Goal: Information Seeking & Learning: Learn about a topic

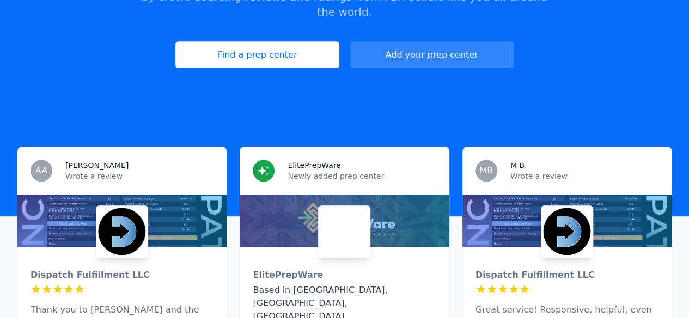
scroll to position [163, 0]
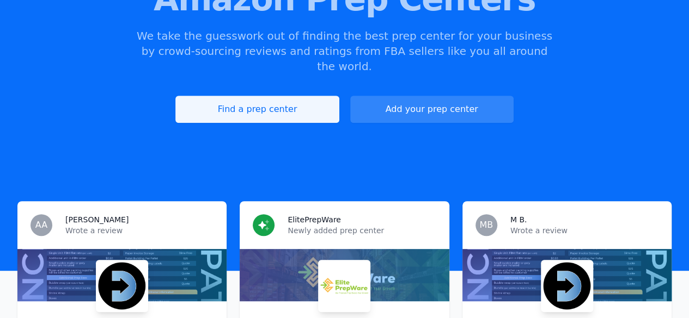
click at [256, 102] on link "Find a prep center" at bounding box center [256, 109] width 163 height 27
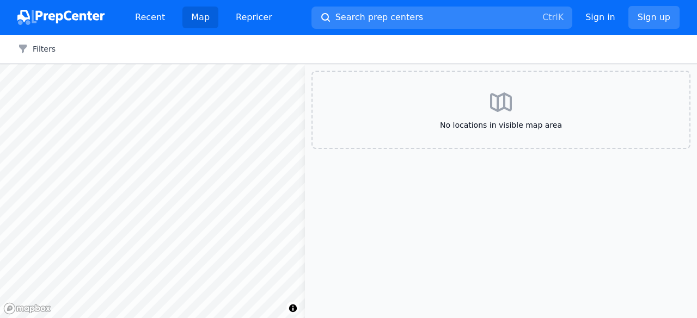
click at [145, 64] on div at bounding box center [152, 64] width 305 height 0
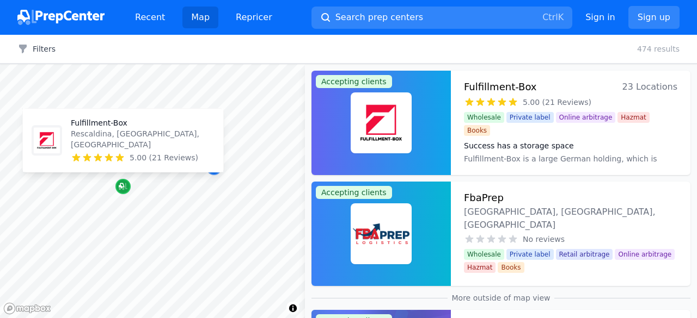
click at [122, 183] on icon "Map marker" at bounding box center [121, 185] width 5 height 5
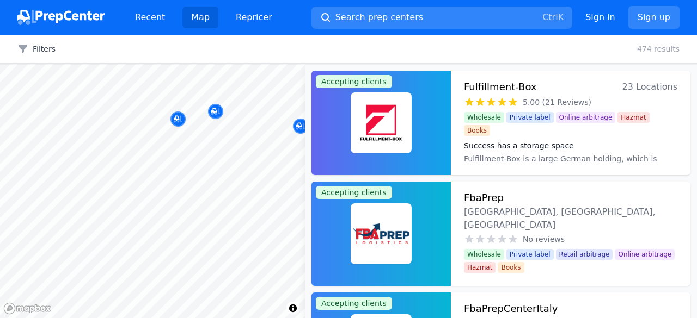
click at [74, 171] on body "Recent Map Repricer Search prep centers Ctrl K Open main menu Sign in Sign up F…" at bounding box center [348, 159] width 697 height 318
click at [223, 161] on body "Recent Map Repricer Search prep centers Ctrl K Open main menu Sign in Sign up F…" at bounding box center [348, 159] width 697 height 318
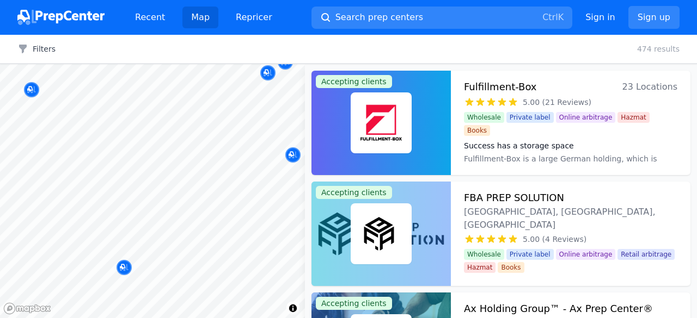
drag, startPoint x: 80, startPoint y: 170, endPoint x: 170, endPoint y: 171, distance: 89.8
click at [170, 171] on body "Recent Map Repricer Search prep centers Ctrl K Open main menu Sign in Sign up F…" at bounding box center [348, 159] width 697 height 318
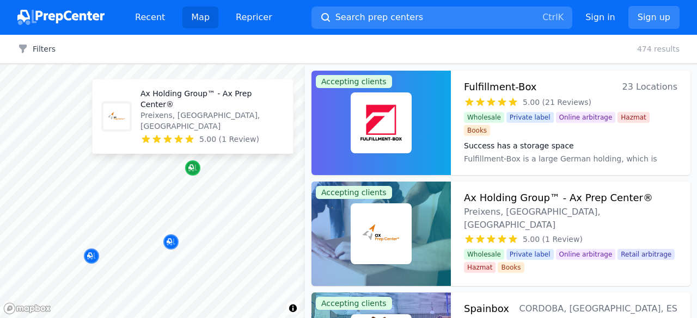
click at [193, 168] on icon "Map marker" at bounding box center [190, 167] width 5 height 5
click at [184, 110] on p "Ax Holding Group™ - Ax Prep Center®" at bounding box center [212, 99] width 144 height 22
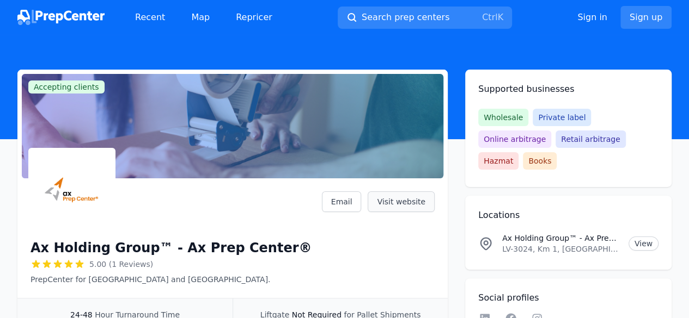
click at [406, 204] on link "Visit website" at bounding box center [400, 202] width 67 height 21
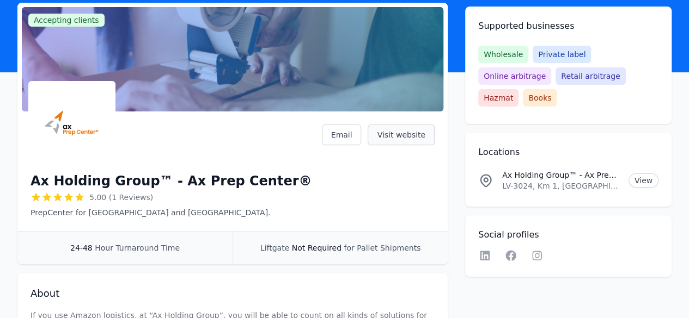
scroll to position [20, 0]
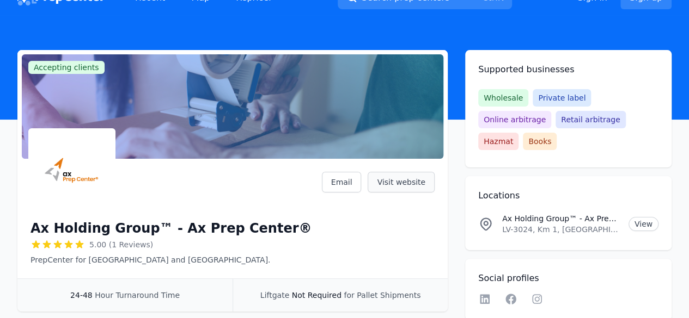
click at [409, 183] on link "Visit website" at bounding box center [400, 182] width 67 height 21
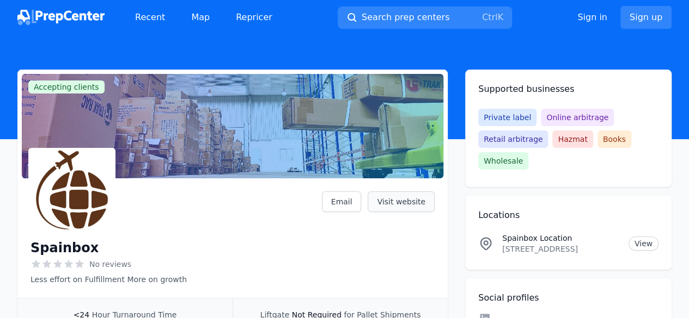
click at [394, 204] on link "Visit website" at bounding box center [400, 202] width 67 height 21
